Goal: Transaction & Acquisition: Purchase product/service

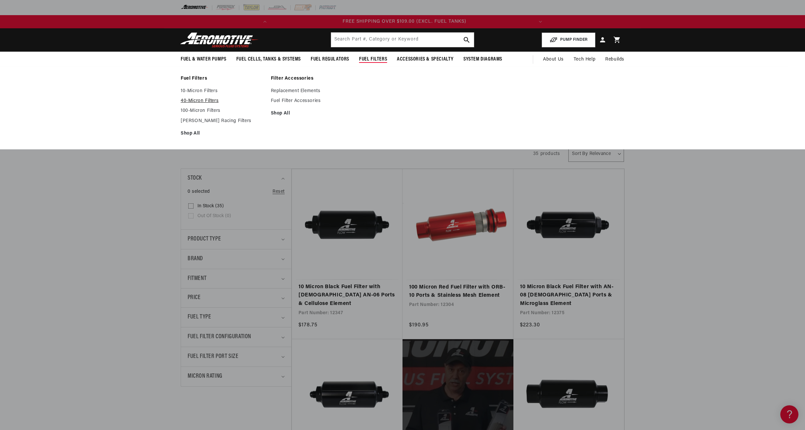
click at [197, 99] on link "40-Micron Filters" at bounding box center [223, 101] width 84 height 6
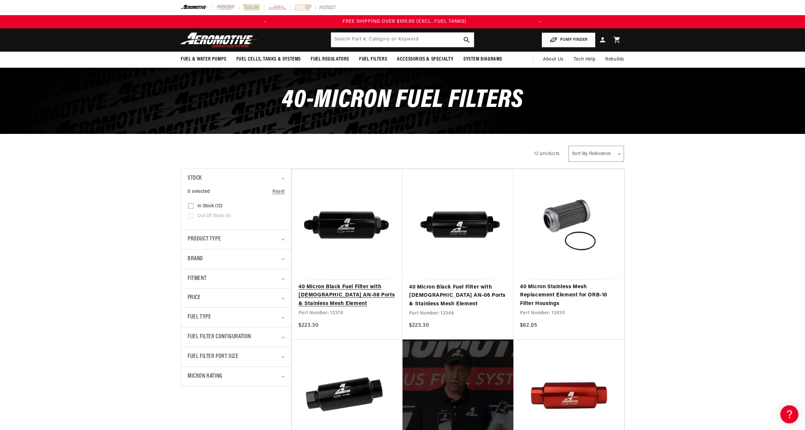
click at [338, 283] on link "40 Micron Black Fuel Filter with [DEMOGRAPHIC_DATA] AN-08 Ports & Stainless Mes…" at bounding box center [346, 295] width 97 height 25
